Goal: Task Accomplishment & Management: Manage account settings

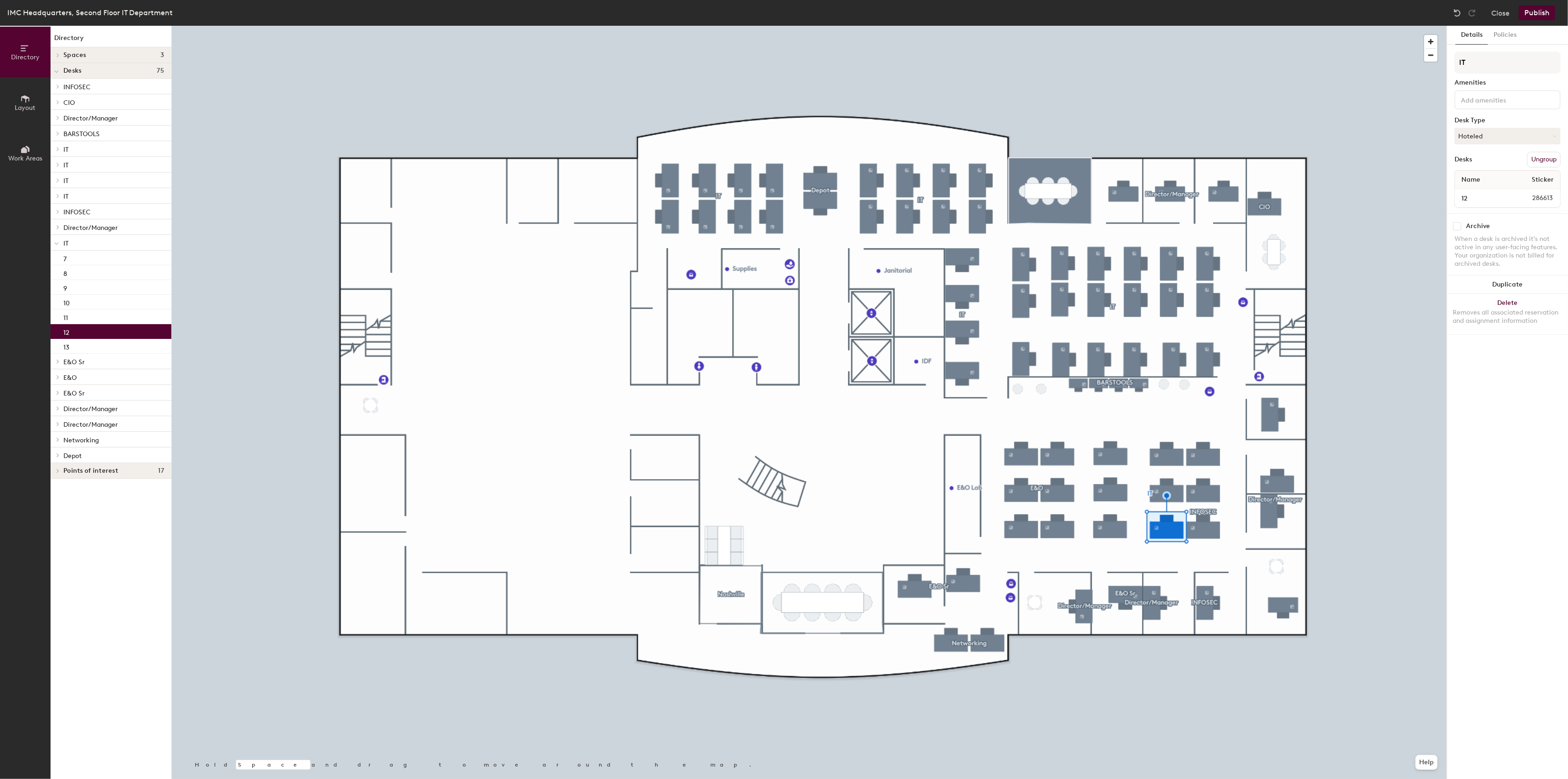
click at [1540, 158] on button "Ungroup" at bounding box center [1544, 160] width 33 height 16
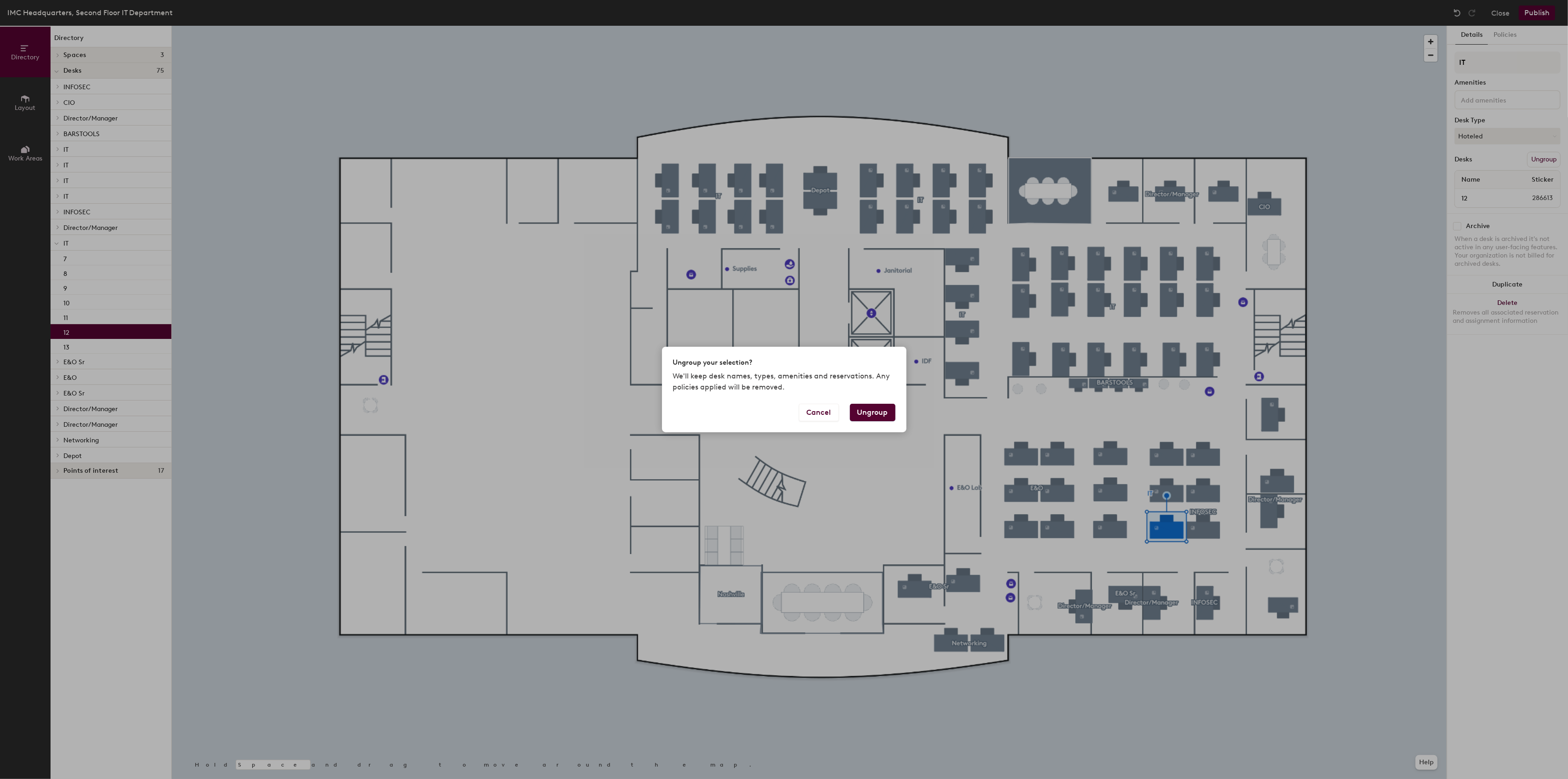
click at [868, 411] on button "Ungroup" at bounding box center [872, 412] width 46 height 18
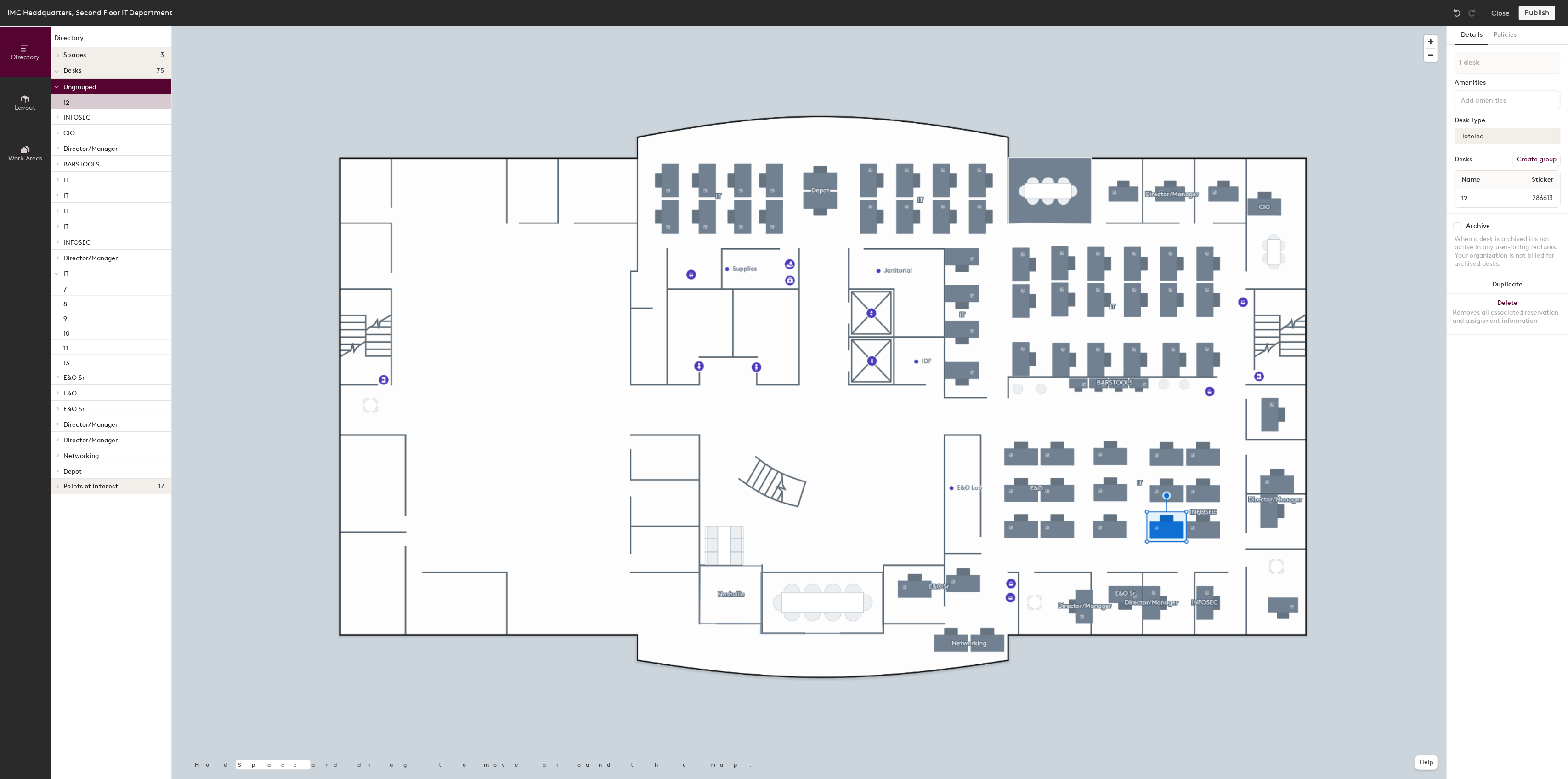
click at [1529, 135] on button "Hoteled" at bounding box center [1508, 136] width 106 height 16
click at [1487, 163] on div "Assigned" at bounding box center [1500, 164] width 92 height 14
click at [1499, 13] on button "Close" at bounding box center [1500, 13] width 18 height 15
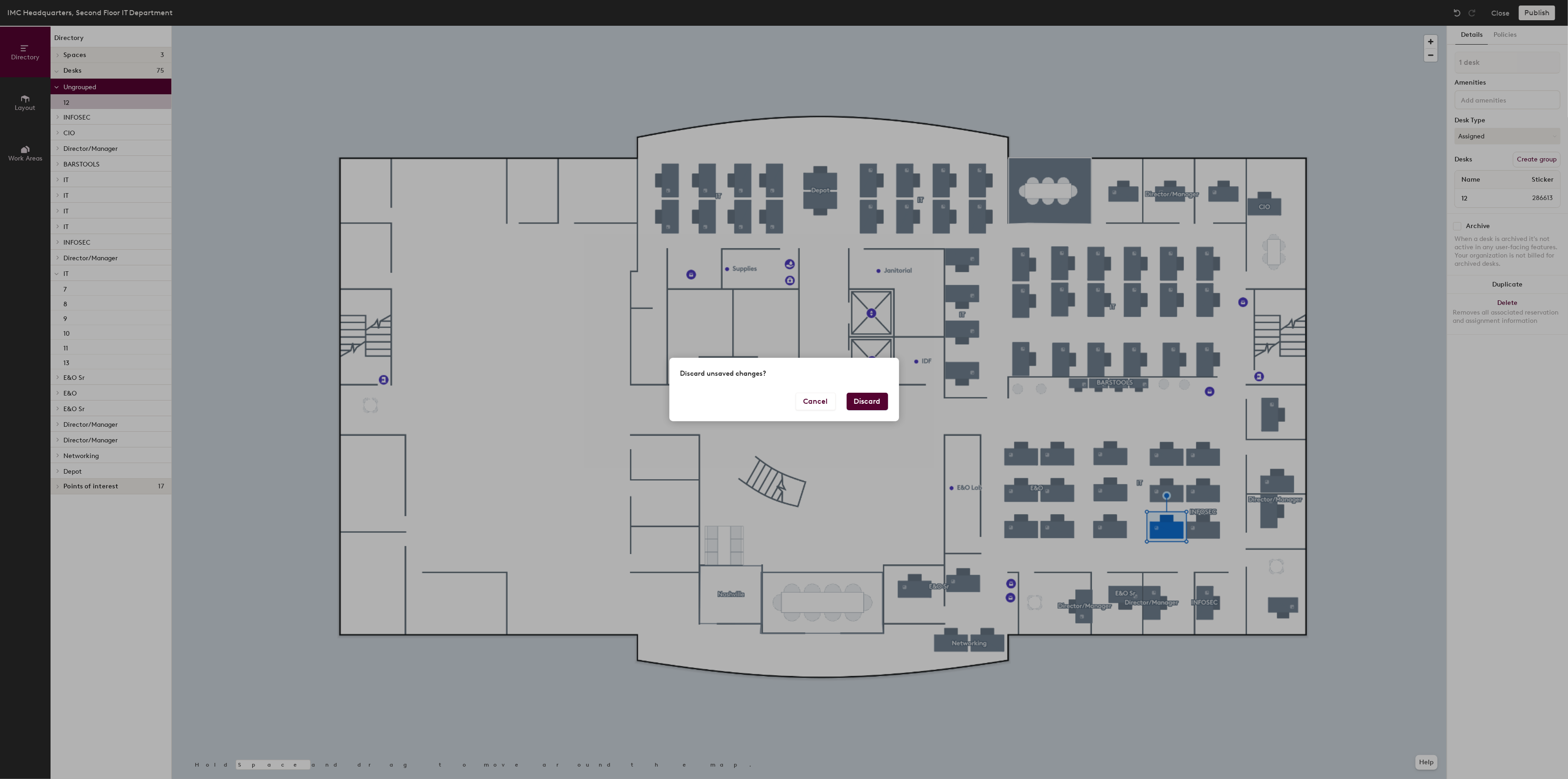
click at [870, 400] on button "Discard" at bounding box center [867, 401] width 41 height 18
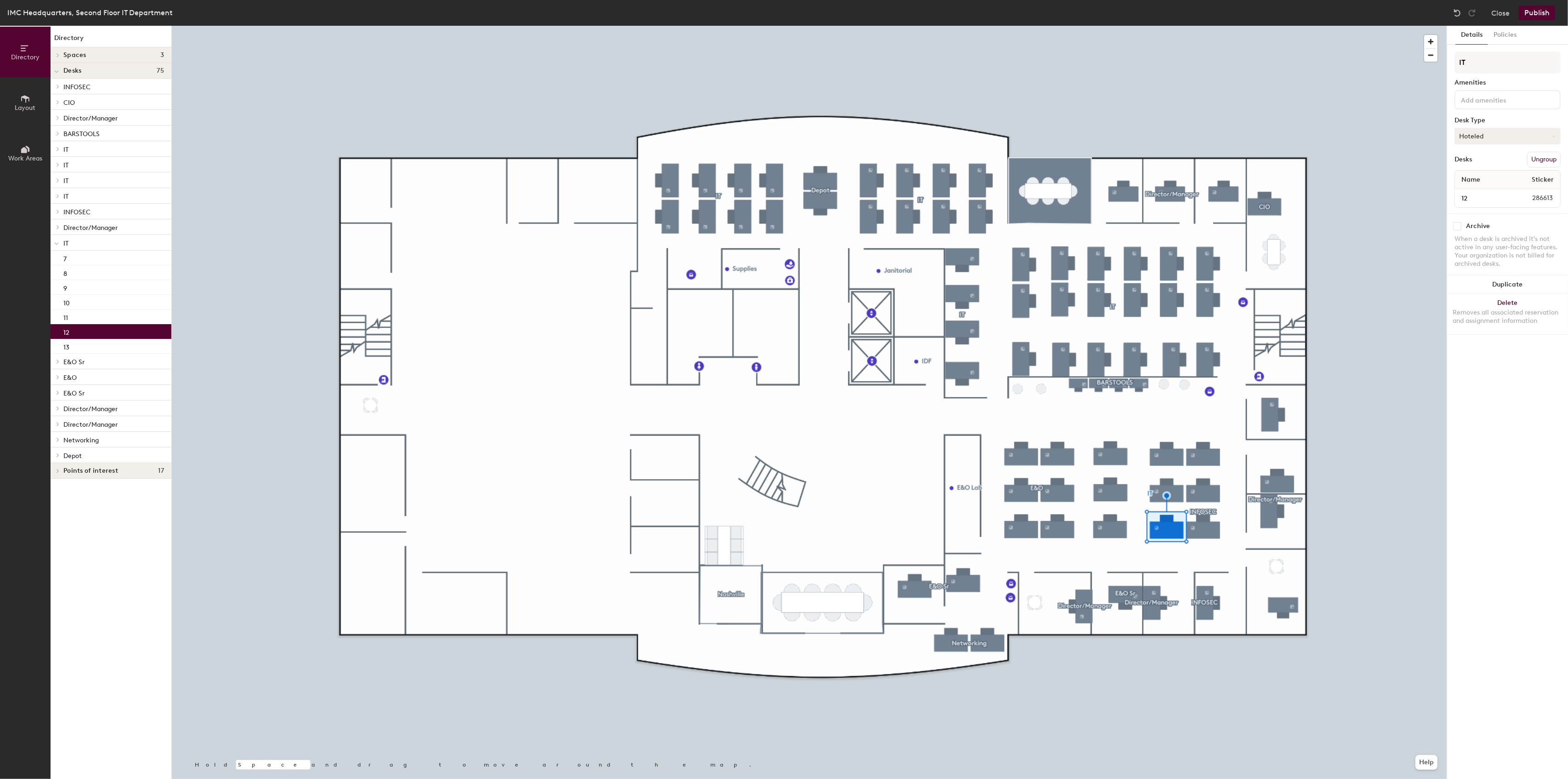
click at [1505, 132] on button "Hoteled" at bounding box center [1508, 136] width 106 height 16
click at [1490, 166] on div "Assigned" at bounding box center [1500, 164] width 92 height 14
click at [1541, 12] on button "Publish" at bounding box center [1537, 13] width 37 height 15
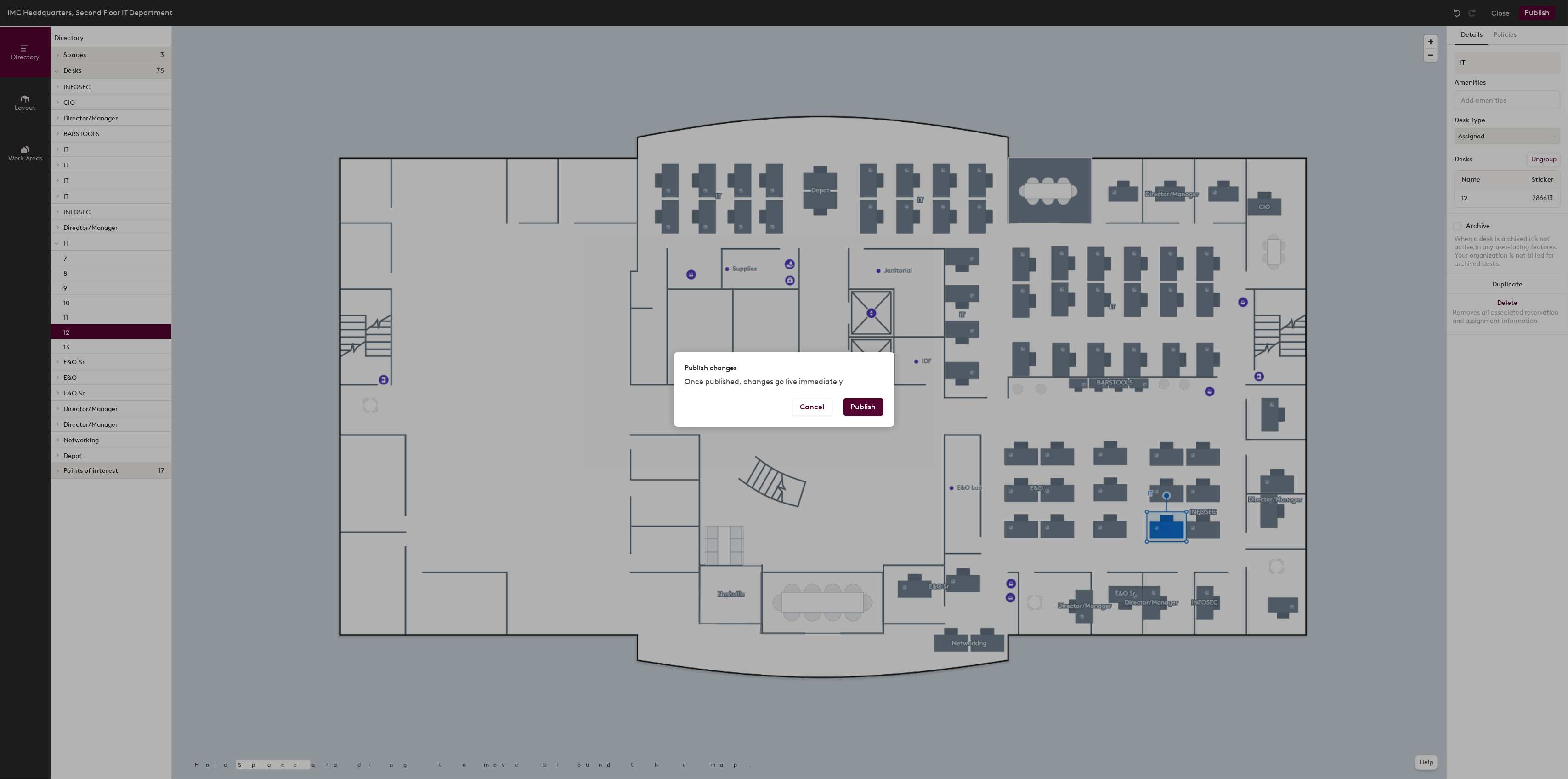
click at [861, 405] on button "Publish" at bounding box center [864, 407] width 40 height 18
